Goal: Check status

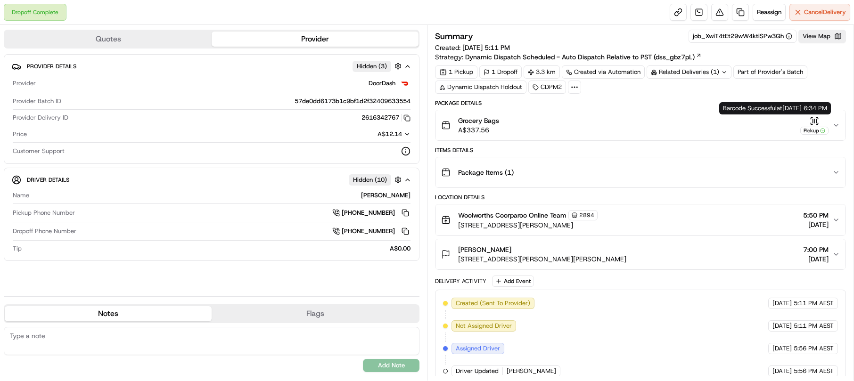
click at [814, 124] on icon "button" at bounding box center [814, 120] width 9 height 9
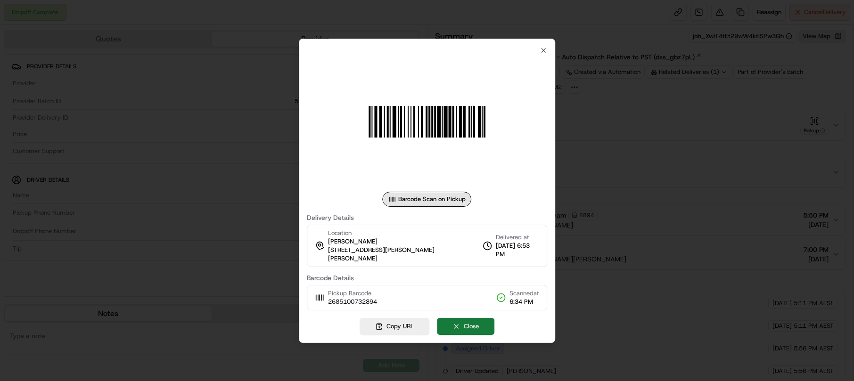
click at [458, 321] on button "Close" at bounding box center [466, 326] width 58 height 17
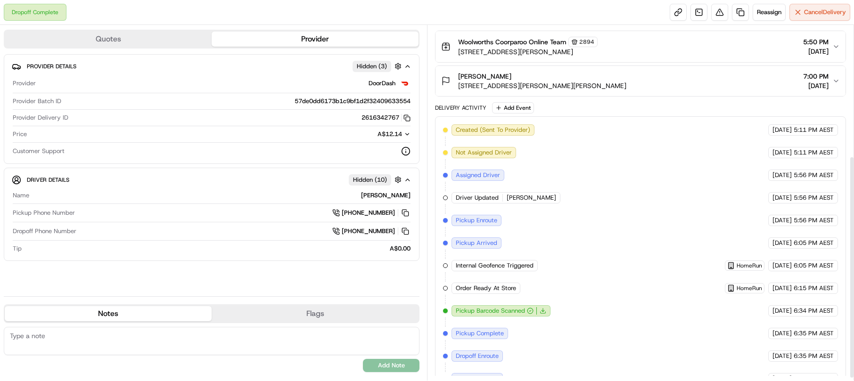
scroll to position [213, 0]
